Goal: Information Seeking & Learning: Learn about a topic

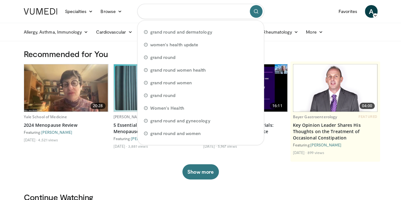
click at [197, 13] on input "Search topics, interventions" at bounding box center [200, 11] width 127 height 15
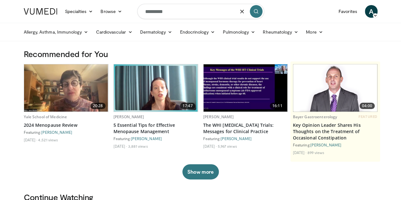
type input "********"
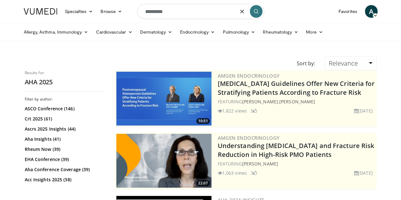
click at [170, 13] on input "********" at bounding box center [200, 11] width 127 height 15
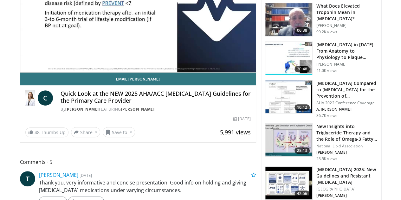
scroll to position [110, 0]
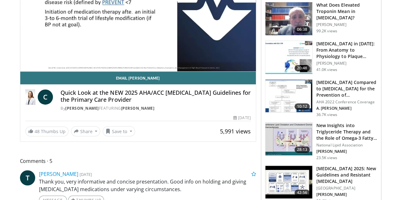
click at [114, 103] on h4 "Quick Look at the NEW 2025 AHA/ACC [MEDICAL_DATA] Guidelines for the Primary Ca…" at bounding box center [155, 96] width 190 height 14
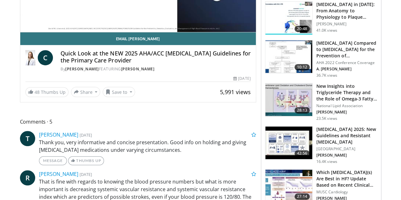
scroll to position [144, 0]
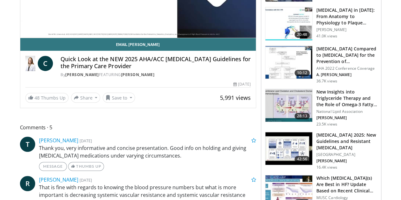
click at [38, 71] on span "C" at bounding box center [45, 63] width 15 height 15
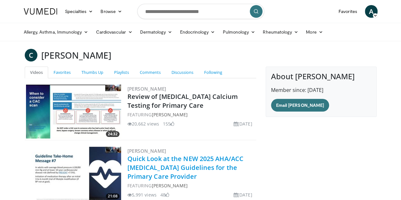
click at [150, 160] on link "Quick Look at the NEW 2025 AHA/ACC [MEDICAL_DATA] Guidelines for the Primary Ca…" at bounding box center [185, 167] width 116 height 26
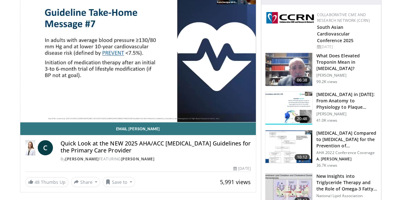
scroll to position [39, 0]
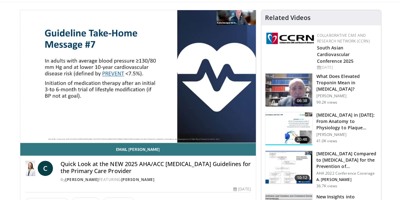
click at [164, 101] on div "10 seconds Tap to unmute" at bounding box center [137, 76] width 235 height 132
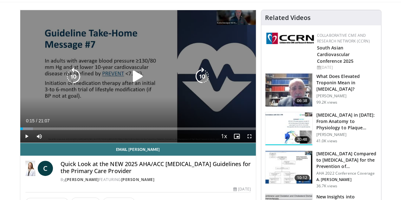
click at [129, 81] on icon "Video Player" at bounding box center [138, 76] width 18 height 18
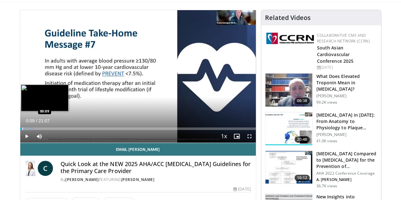
click at [22, 130] on div "Progress Bar" at bounding box center [22, 128] width 1 height 3
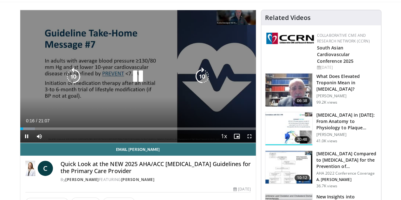
click at [236, 75] on div "10 seconds Tap to unmute" at bounding box center [137, 76] width 235 height 132
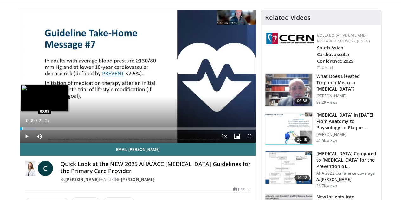
click at [22, 130] on div "Progress Bar" at bounding box center [22, 128] width 1 height 3
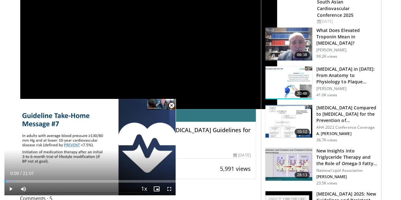
scroll to position [86, 0]
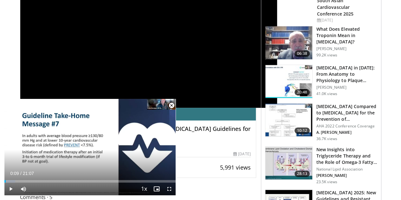
click at [172, 104] on span "Video Player" at bounding box center [171, 105] width 13 height 13
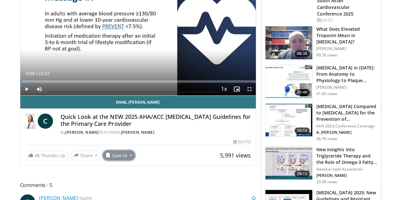
click at [109, 160] on button "Save to" at bounding box center [119, 155] width 32 height 10
click at [111, 130] on span "Add to Favorites" at bounding box center [130, 126] width 39 height 7
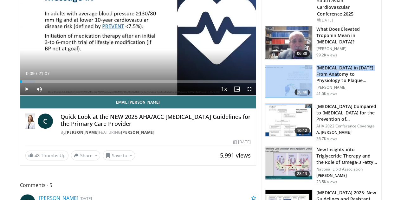
drag, startPoint x: 403, startPoint y: 67, endPoint x: 400, endPoint y: 58, distance: 9.2
click at [400, 58] on html "Specialties Adult & Family Medicine Allergy, [MEDICAL_DATA], Immunology Anesthe…" at bounding box center [200, 14] width 401 height 200
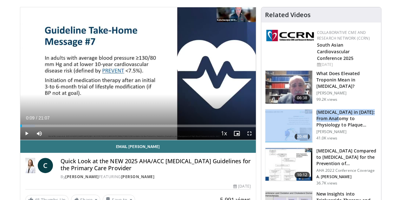
scroll to position [0, 0]
